Goal: Browse casually

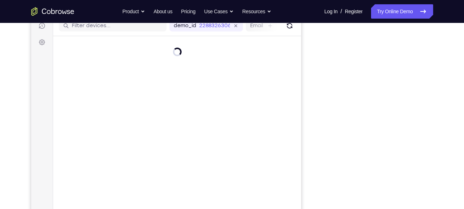
scroll to position [93, 0]
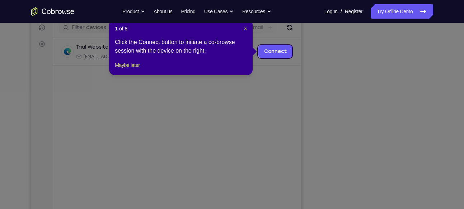
click at [244, 29] on span "×" at bounding box center [245, 29] width 3 height 6
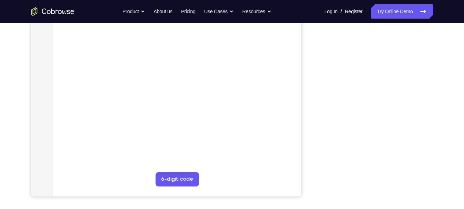
scroll to position [139, 0]
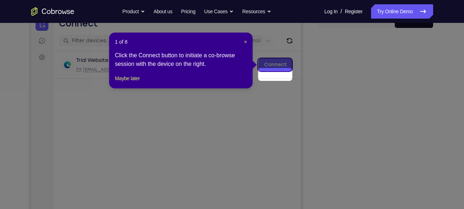
scroll to position [70, 0]
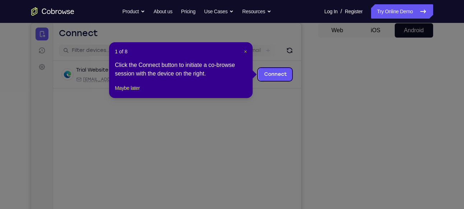
click at [245, 51] on span "×" at bounding box center [245, 52] width 3 height 6
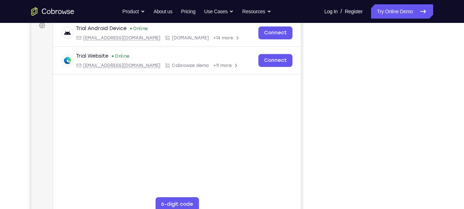
scroll to position [111, 0]
click at [312, 57] on div "Your Support Agent Your Customer Web iOS Android" at bounding box center [232, 90] width 402 height 265
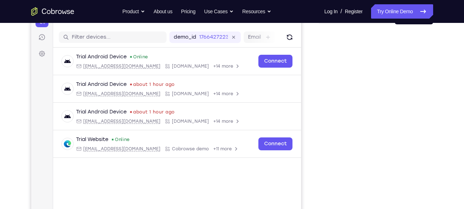
scroll to position [95, 0]
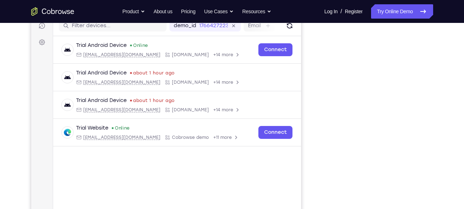
click at [309, 84] on div "Your Support Agent Your Customer Web iOS Android" at bounding box center [232, 106] width 402 height 265
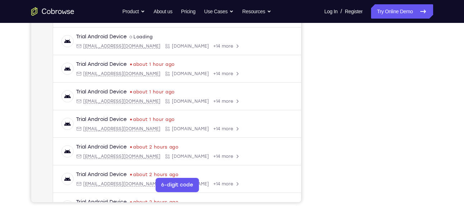
scroll to position [131, 0]
click at [442, 49] on div "Your Support Agent Your Customer Web iOS Android Next Steps We’d be happy to gi…" at bounding box center [232, 128] width 459 height 473
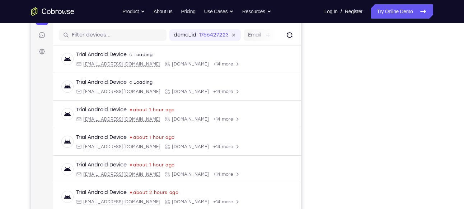
scroll to position [0, 0]
